Goal: Task Accomplishment & Management: Complete application form

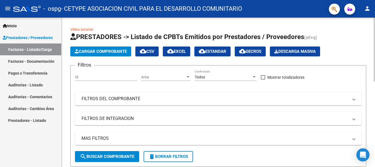
click at [106, 51] on span "Cargar Comprobante" at bounding box center [101, 51] width 52 height 5
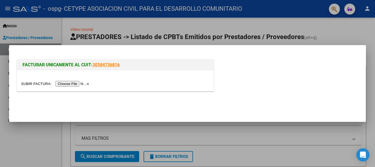
click at [72, 84] on input "file" at bounding box center [56, 84] width 70 height 6
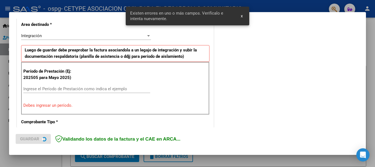
scroll to position [137, 0]
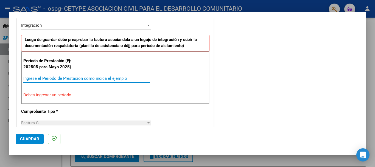
click at [54, 77] on input "Ingrese el Período de Prestación como indica el ejemplo" at bounding box center [86, 78] width 127 height 5
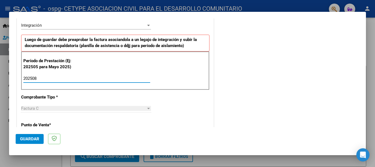
type input "202508"
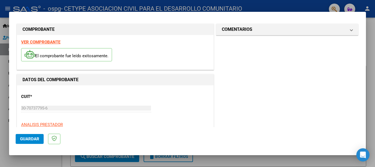
scroll to position [0, 0]
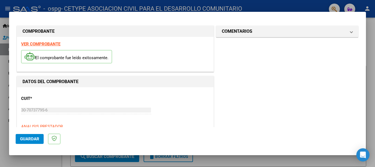
click at [27, 139] on span "Guardar" at bounding box center [29, 138] width 19 height 5
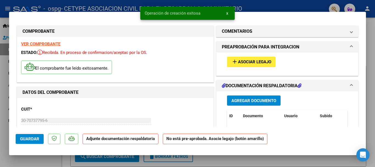
click at [245, 63] on span "Asociar Legajo" at bounding box center [254, 62] width 33 height 5
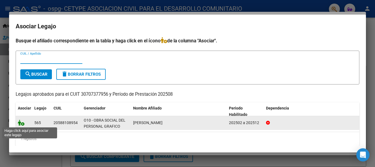
click at [23, 124] on icon at bounding box center [21, 123] width 7 height 6
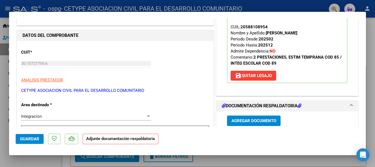
scroll to position [55, 0]
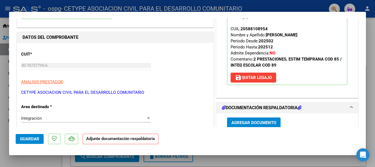
click at [245, 123] on span "Agregar Documento" at bounding box center [254, 122] width 45 height 5
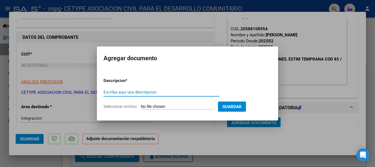
click at [154, 107] on input "Seleccionar Archivo" at bounding box center [177, 106] width 73 height 5
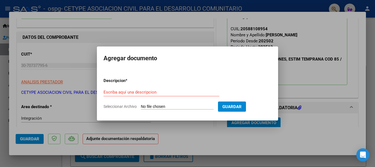
type input "C:\fakepath\planilla asistencia [PERSON_NAME]-met-[DATE].pdf"
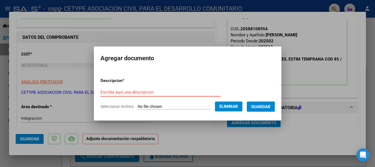
click at [124, 90] on input "Escriba aquí una descripcion" at bounding box center [161, 92] width 120 height 5
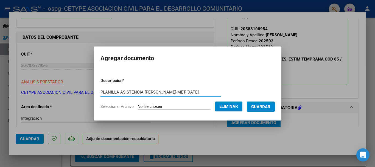
type input "PLANILLA ASISTENCIA [PERSON_NAME]-MET-[DATE]"
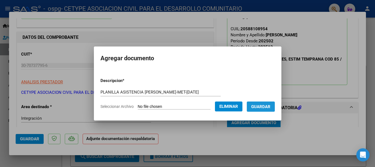
click at [261, 105] on span "Guardar" at bounding box center [260, 106] width 19 height 5
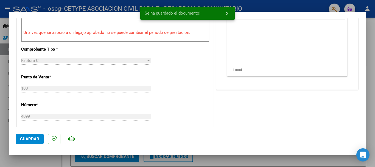
scroll to position [166, 0]
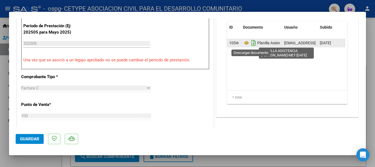
click at [251, 42] on icon "Descargar documento" at bounding box center [253, 42] width 7 height 9
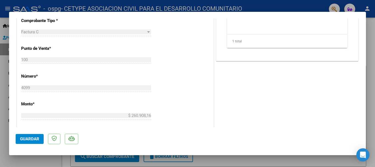
scroll to position [247, 0]
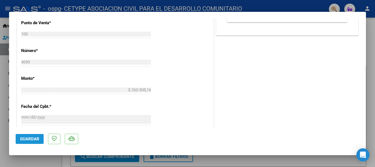
click at [33, 141] on button "Guardar" at bounding box center [30, 139] width 28 height 10
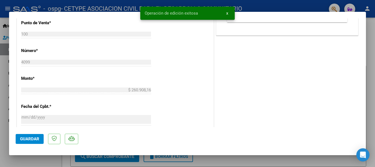
click at [277, 7] on div at bounding box center [187, 83] width 375 height 167
type input "$ 0,00"
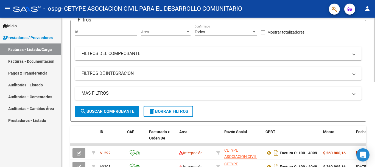
scroll to position [0, 0]
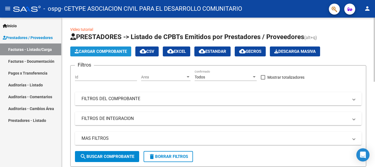
click at [87, 51] on span "Cargar Comprobante" at bounding box center [101, 51] width 52 height 5
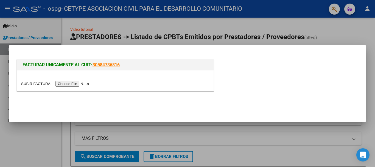
click at [80, 82] on input "file" at bounding box center [56, 84] width 70 height 6
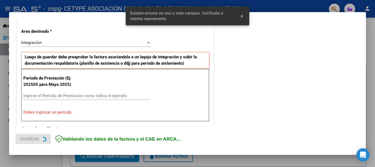
scroll to position [127, 0]
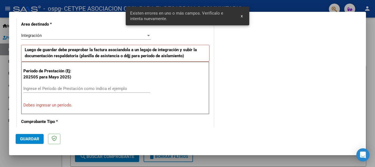
click at [30, 90] on input "Ingrese el Período de Prestación como indica el ejemplo" at bounding box center [86, 88] width 127 height 5
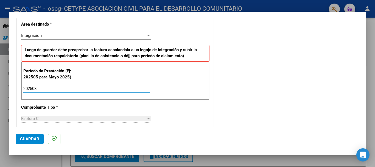
type input "202508"
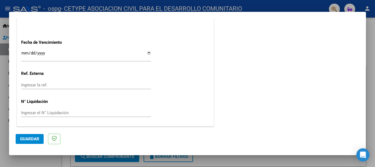
scroll to position [375, 0]
click at [33, 137] on span "Guardar" at bounding box center [29, 138] width 19 height 5
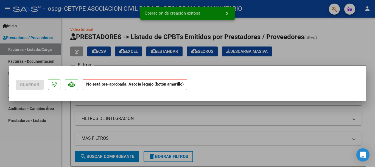
scroll to position [0, 0]
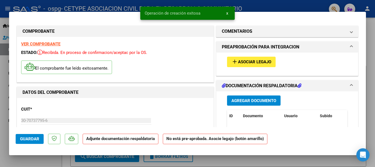
click at [242, 61] on span "Asociar Legajo" at bounding box center [254, 62] width 33 height 5
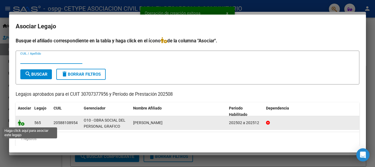
click at [19, 123] on icon at bounding box center [21, 123] width 7 height 6
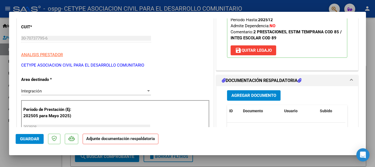
scroll to position [82, 0]
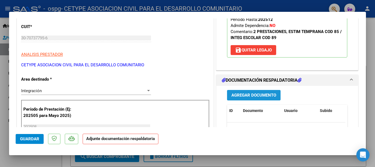
click at [238, 95] on span "Agregar Documento" at bounding box center [254, 95] width 45 height 5
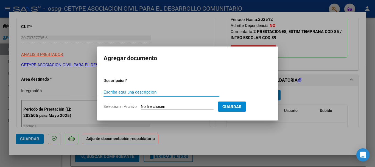
click at [169, 106] on input "Seleccionar Archivo" at bounding box center [177, 106] width 73 height 5
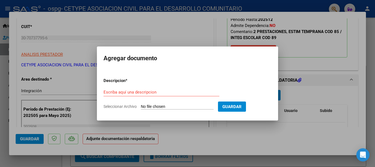
type input "C:\fakepath\planilla asistencia [PERSON_NAME]-int esc-[DATE].pdf"
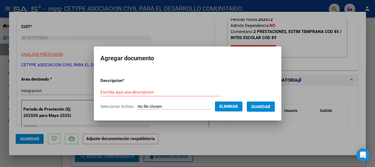
click at [107, 91] on input "Escriba aquí una descripcion" at bounding box center [161, 92] width 120 height 5
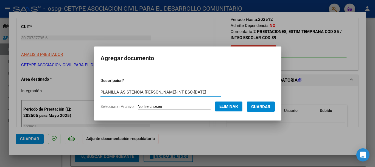
type input "PLANILLA ASISTENCIA [PERSON_NAME]-INT ESC-[DATE]"
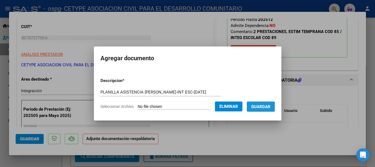
click at [267, 106] on span "Guardar" at bounding box center [260, 106] width 19 height 5
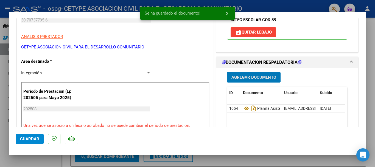
scroll to position [110, 0]
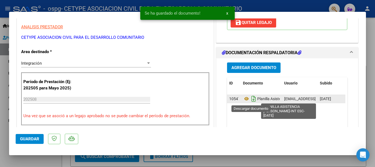
click at [251, 100] on icon "Descargar documento" at bounding box center [253, 98] width 7 height 9
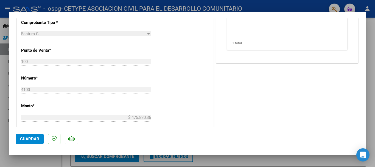
scroll to position [247, 0]
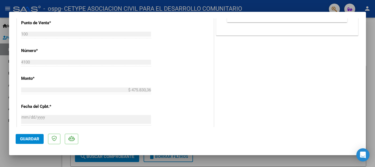
click at [37, 137] on span "Guardar" at bounding box center [29, 138] width 19 height 5
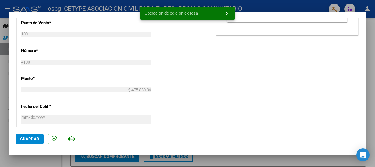
click at [287, 4] on div at bounding box center [187, 83] width 375 height 167
type input "$ 0,00"
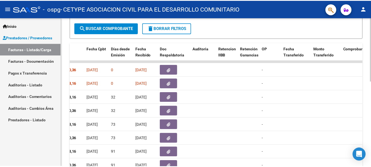
scroll to position [117, 0]
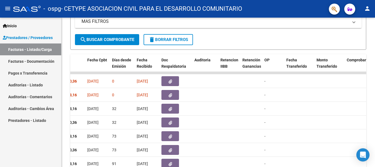
click at [369, 7] on mat-icon "person" at bounding box center [367, 8] width 7 height 7
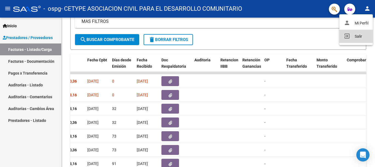
click at [352, 38] on button "exit_to_app Salir" at bounding box center [357, 36] width 34 height 13
